Goal: Task Accomplishment & Management: Manage account settings

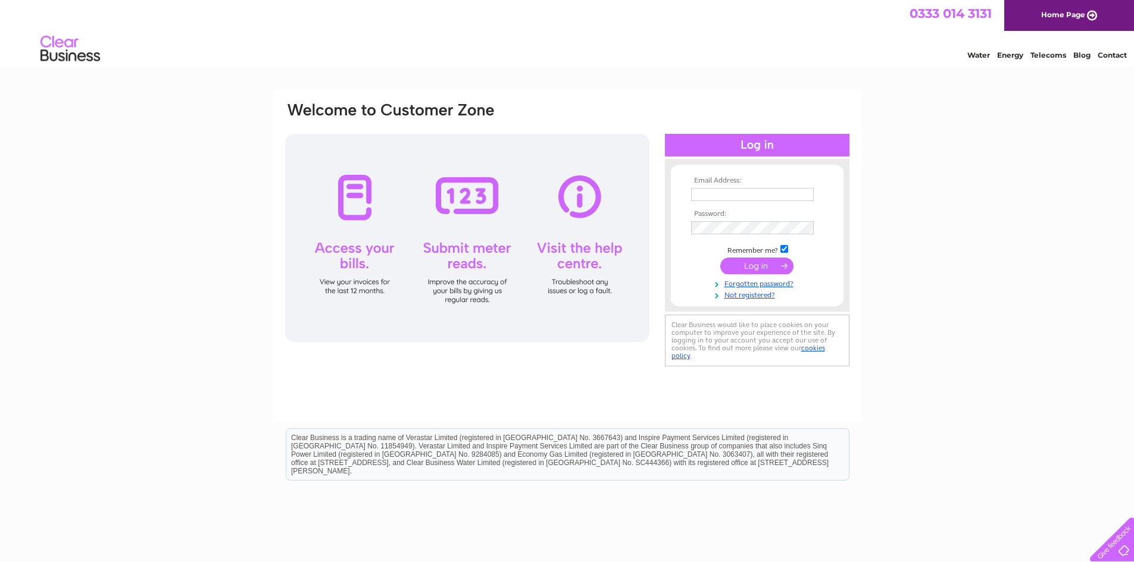
type input "regdennis@unicombox.co.uk"
click at [761, 270] on input "submit" at bounding box center [756, 266] width 73 height 17
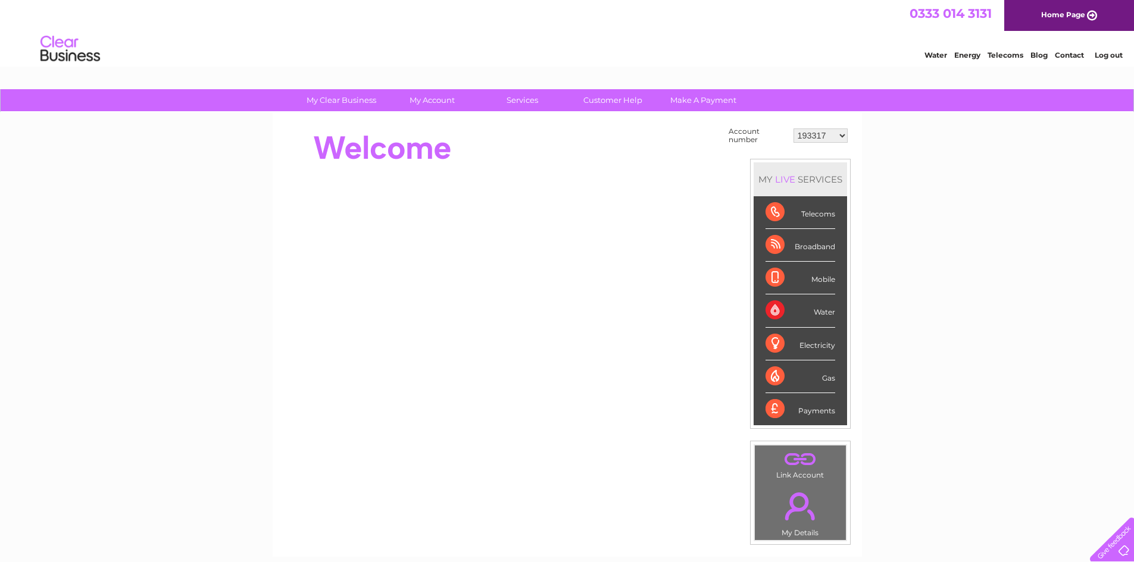
click at [800, 308] on div "Water" at bounding box center [800, 311] width 70 height 33
click at [835, 137] on select "193317 30276655" at bounding box center [820, 136] width 54 height 14
select select "30276655"
click at [793, 129] on select "193317 30276655" at bounding box center [820, 136] width 54 height 14
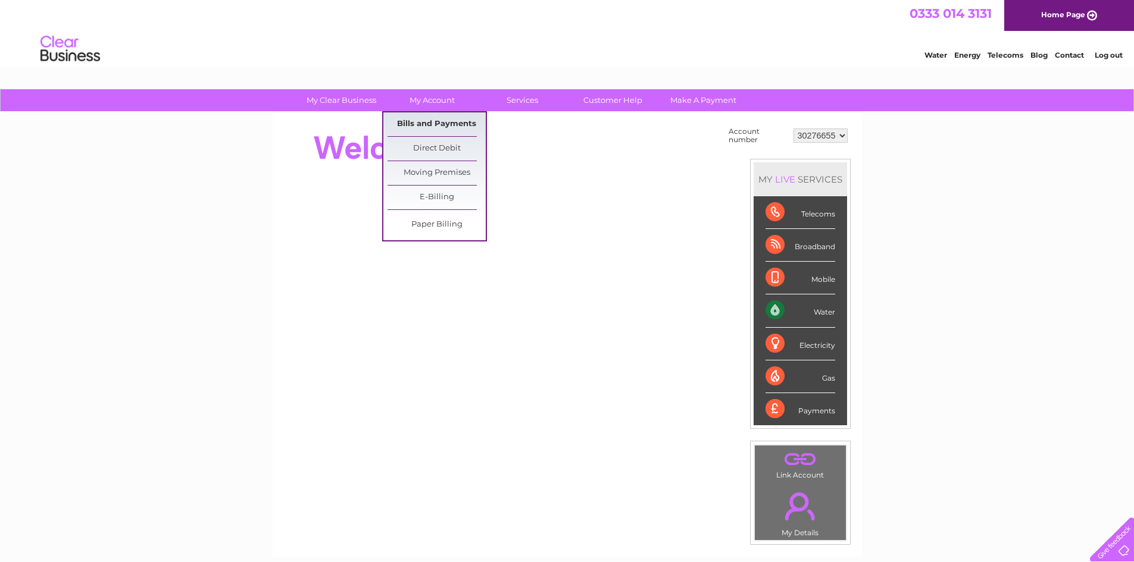
click at [415, 118] on link "Bills and Payments" at bounding box center [436, 124] width 98 height 24
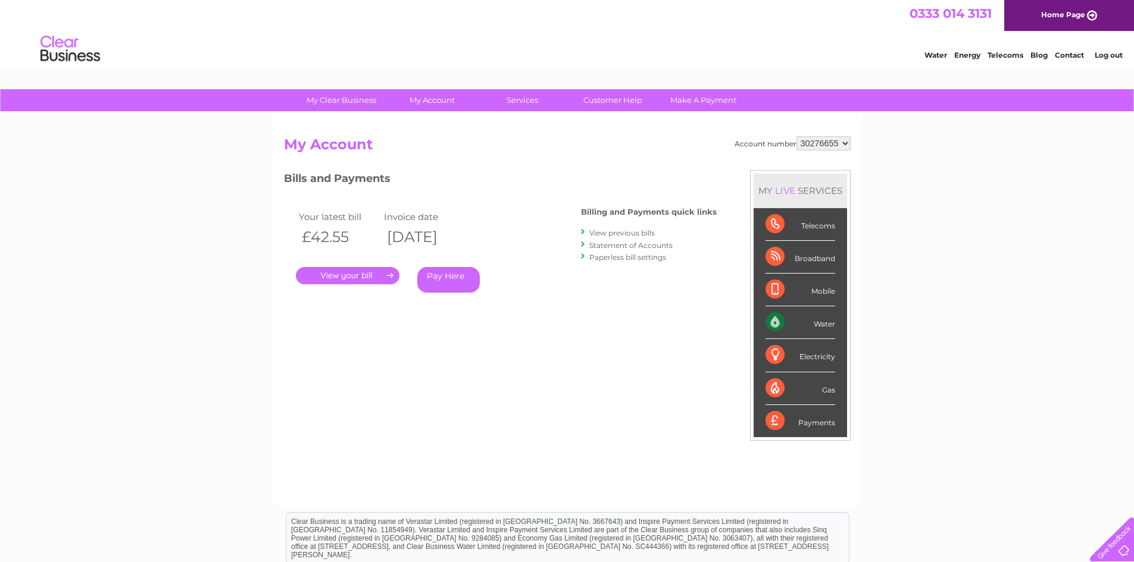
click at [346, 276] on link "." at bounding box center [348, 275] width 104 height 17
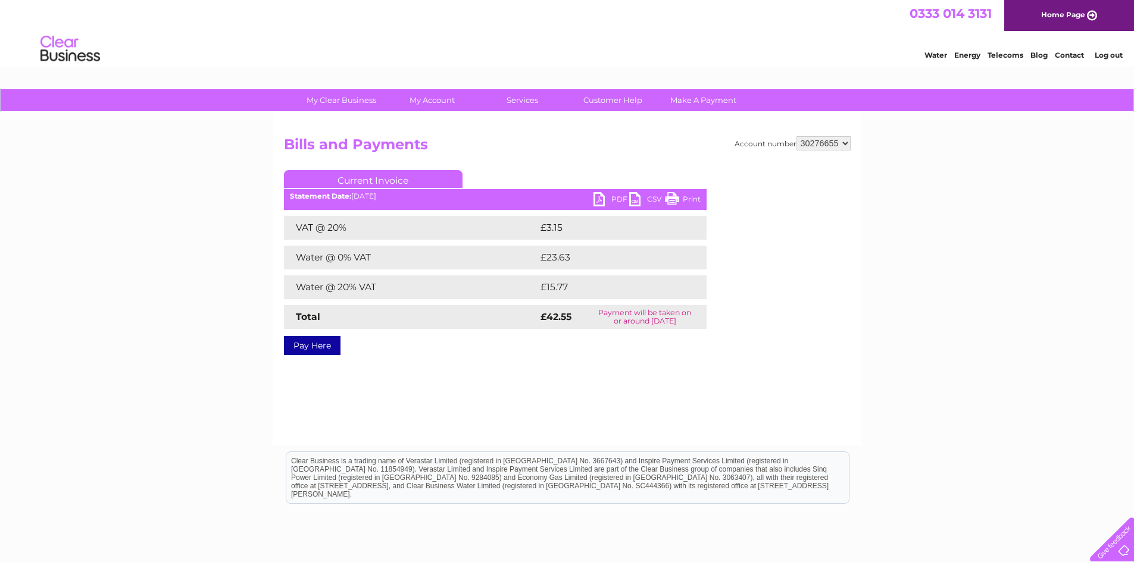
click at [600, 196] on link "PDF" at bounding box center [611, 200] width 36 height 17
